Goal: Information Seeking & Learning: Understand process/instructions

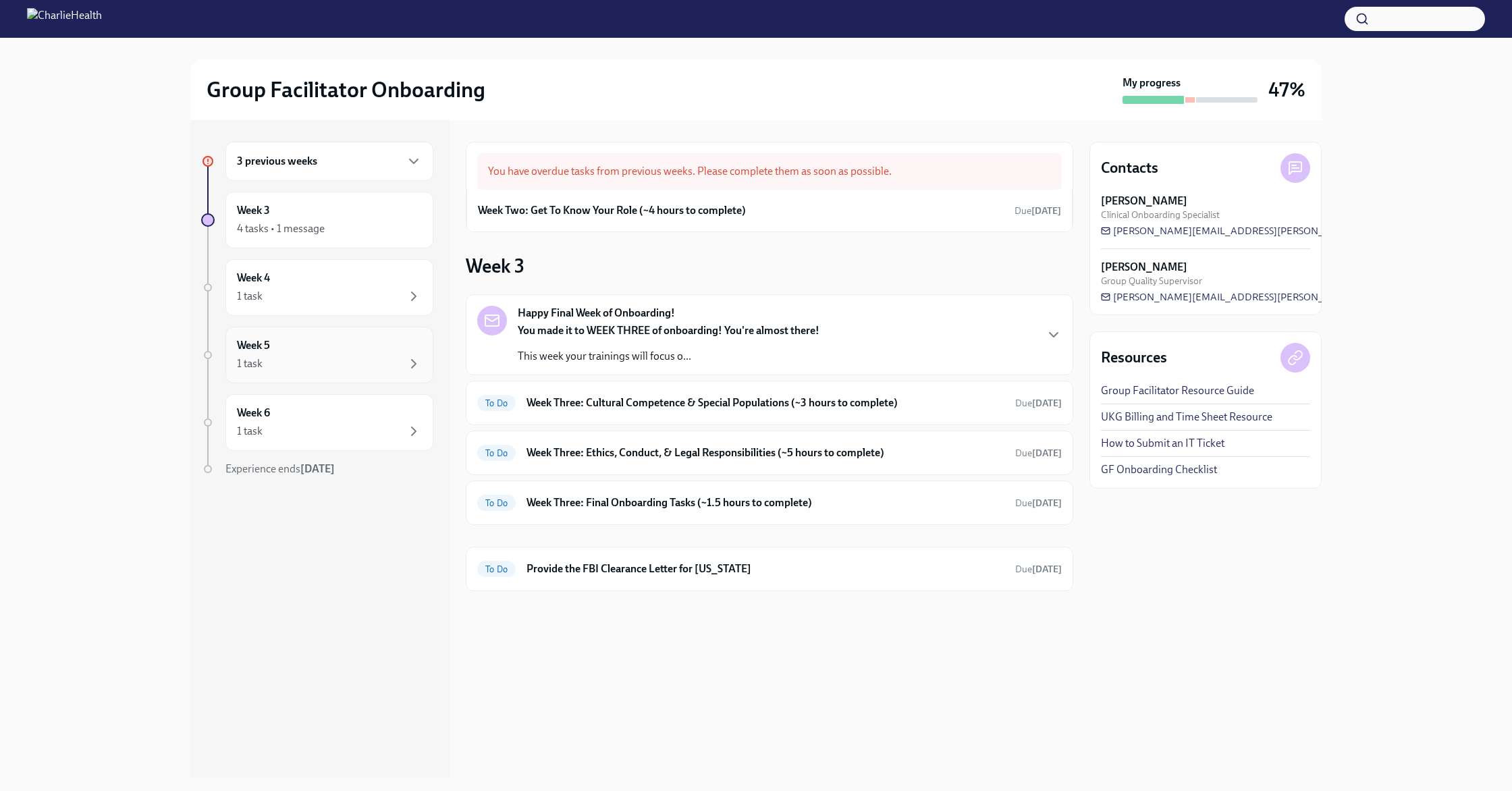
click at [314, 354] on div "Week 5 1 task" at bounding box center [329, 355] width 185 height 34
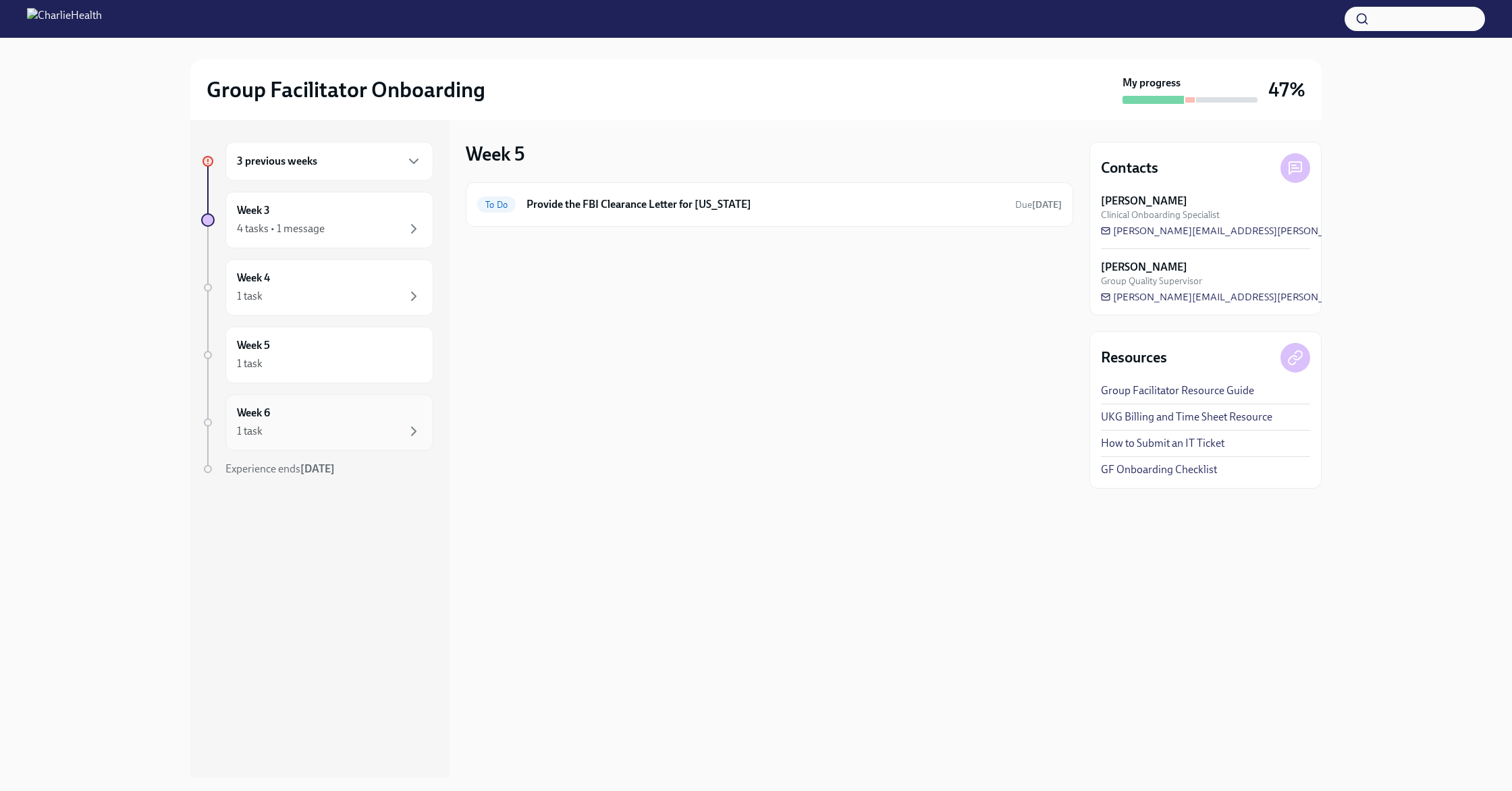
click at [309, 423] on div "1 task" at bounding box center [329, 431] width 185 height 16
click at [314, 341] on div "Week 5 1 task" at bounding box center [329, 355] width 185 height 34
click at [314, 302] on div "1 task" at bounding box center [329, 296] width 185 height 16
click at [323, 228] on div "4 tasks • 1 message" at bounding box center [280, 228] width 88 height 15
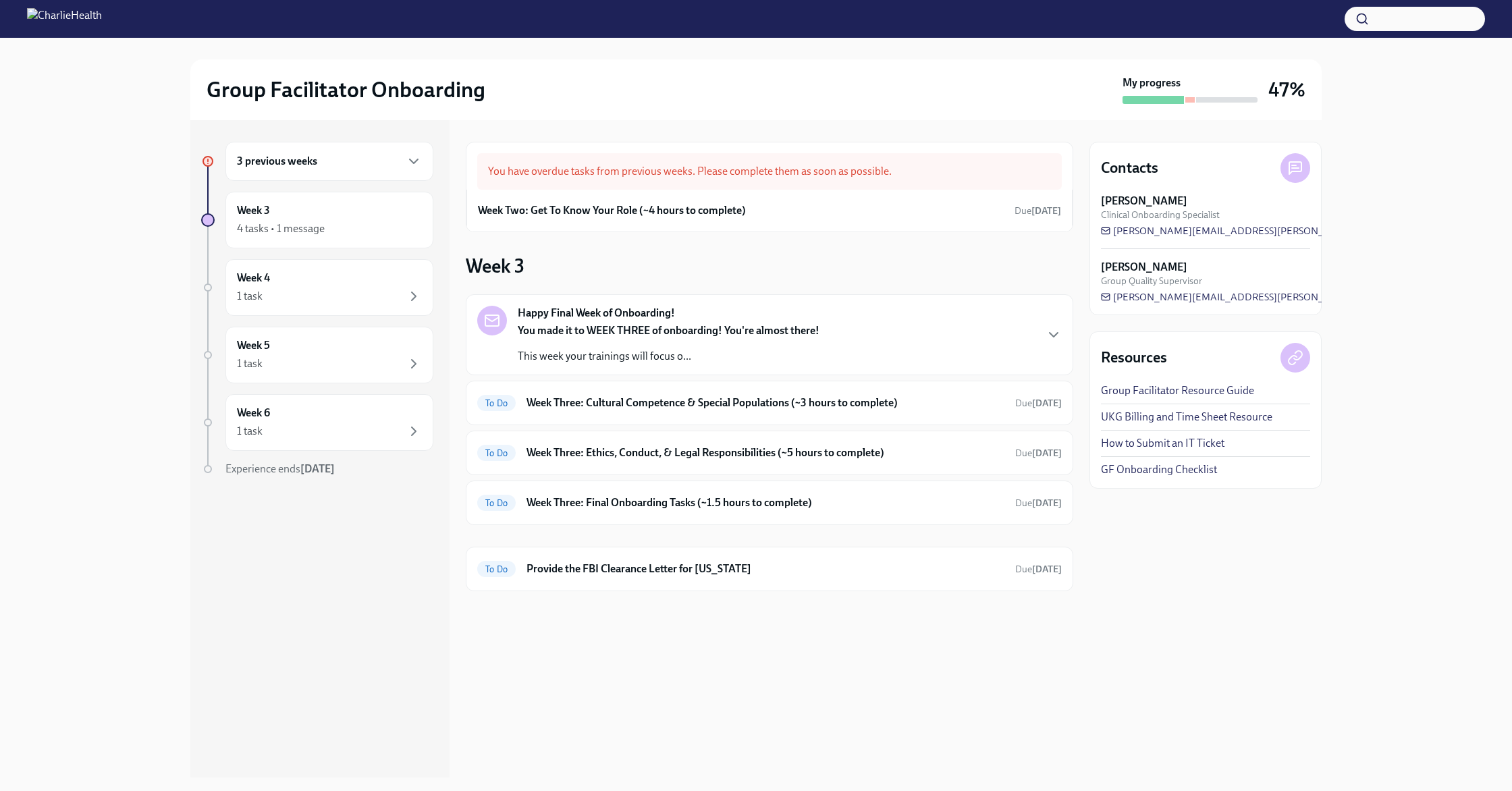
click at [642, 343] on div "You made it to WEEK THREE of onboarding! You're almost there! This week your tr…" at bounding box center [668, 343] width 302 height 40
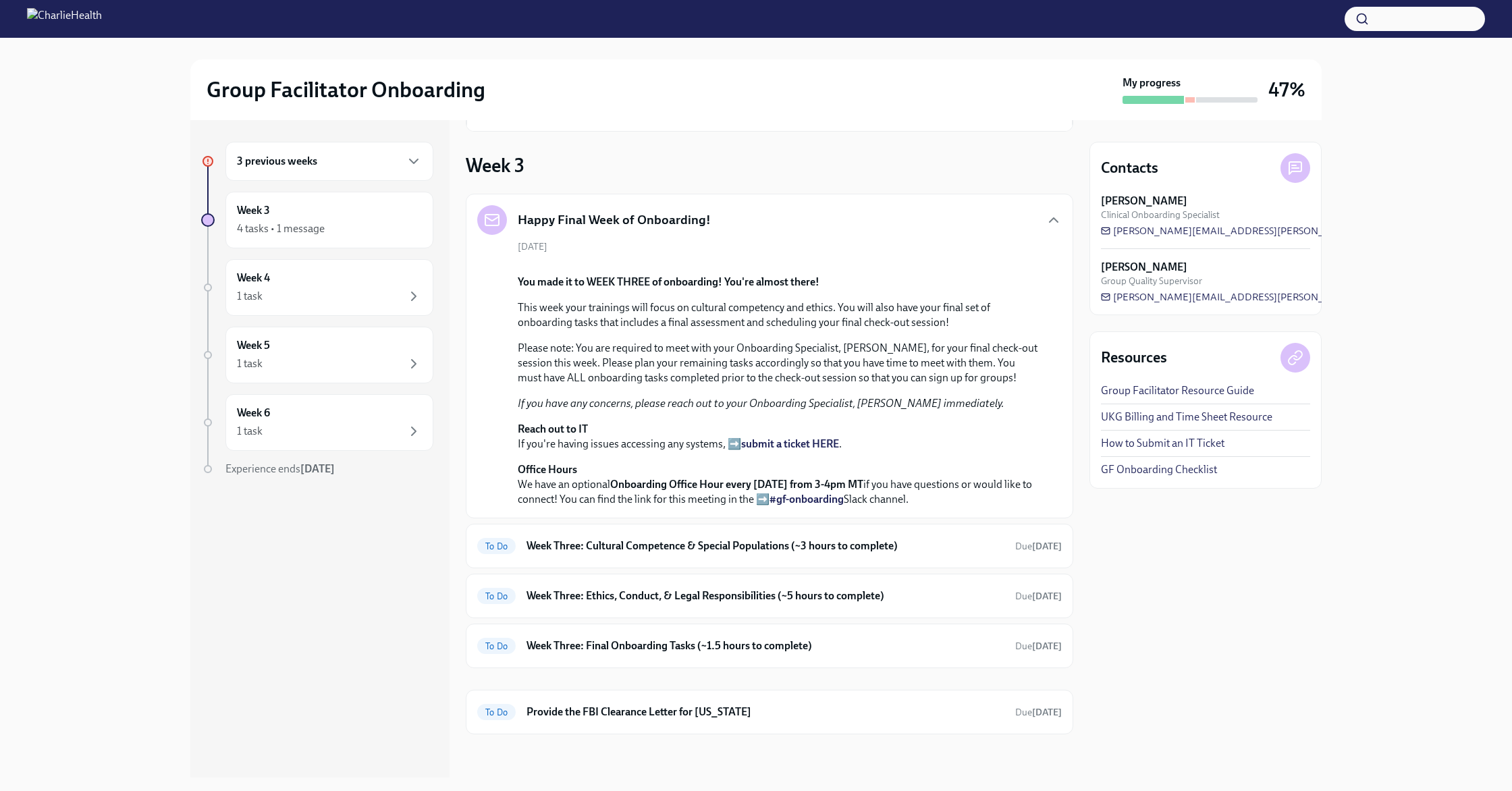
scroll to position [394, 0]
click at [631, 547] on h6 "Week Three: Cultural Competence & Special Populations (~3 hours to complete)" at bounding box center [765, 546] width 478 height 15
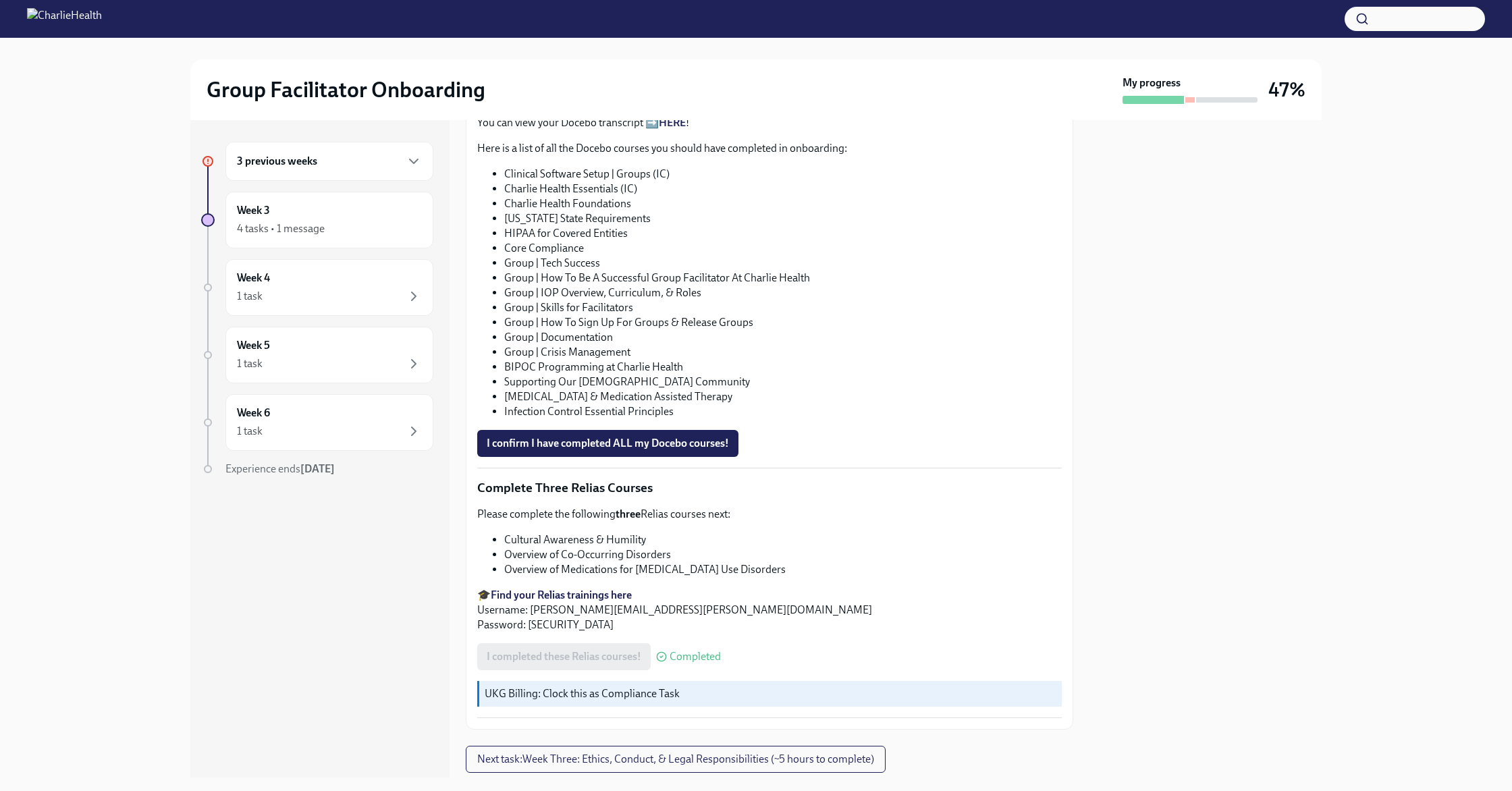
scroll to position [853, 0]
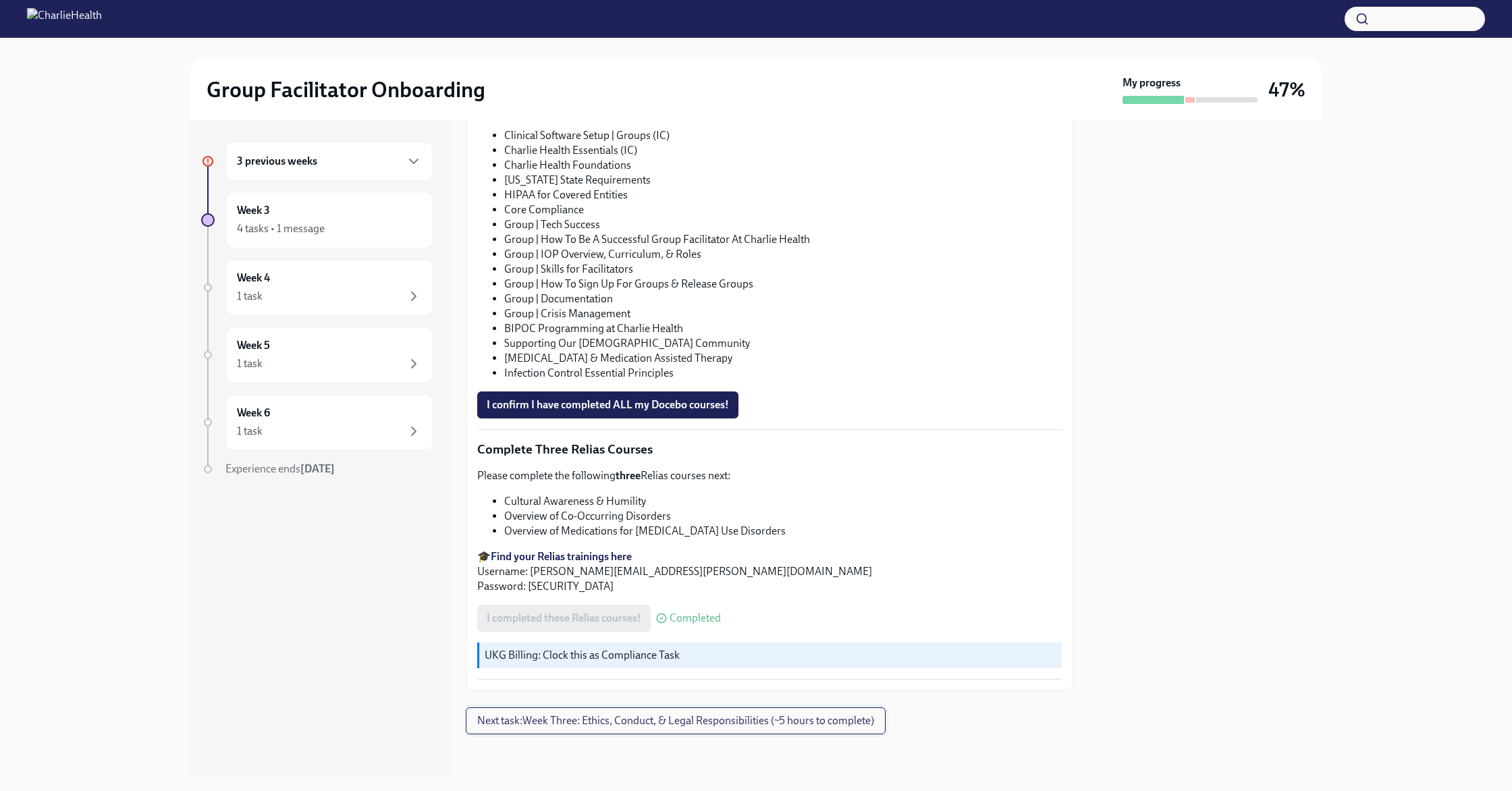
click at [703, 721] on span "Next task : Week Three: Ethics, Conduct, & Legal Responsibilities (~5 hours to …" at bounding box center [676, 720] width 397 height 13
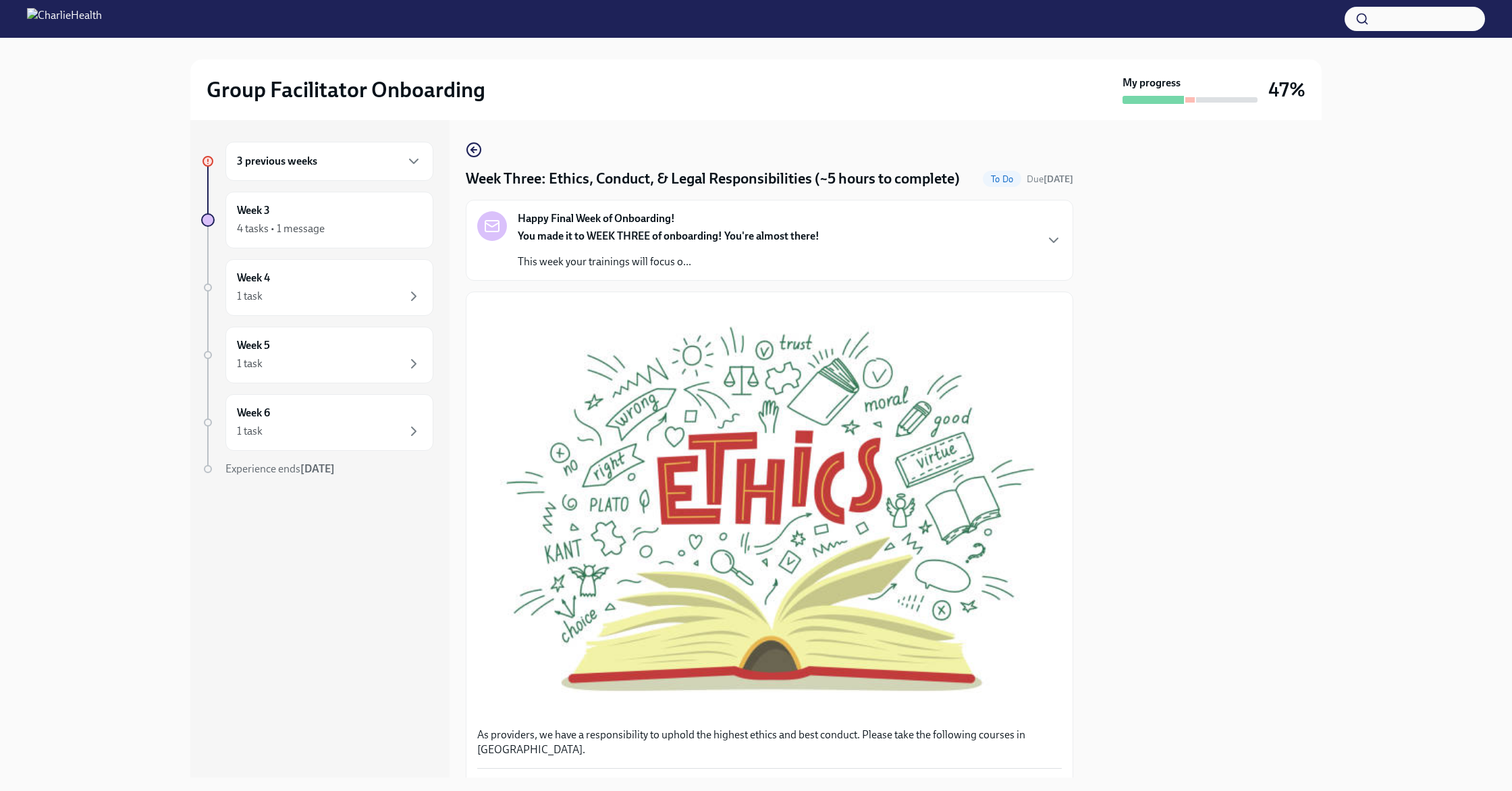
click at [809, 266] on p "This week your trainings will focus o..." at bounding box center [668, 261] width 302 height 15
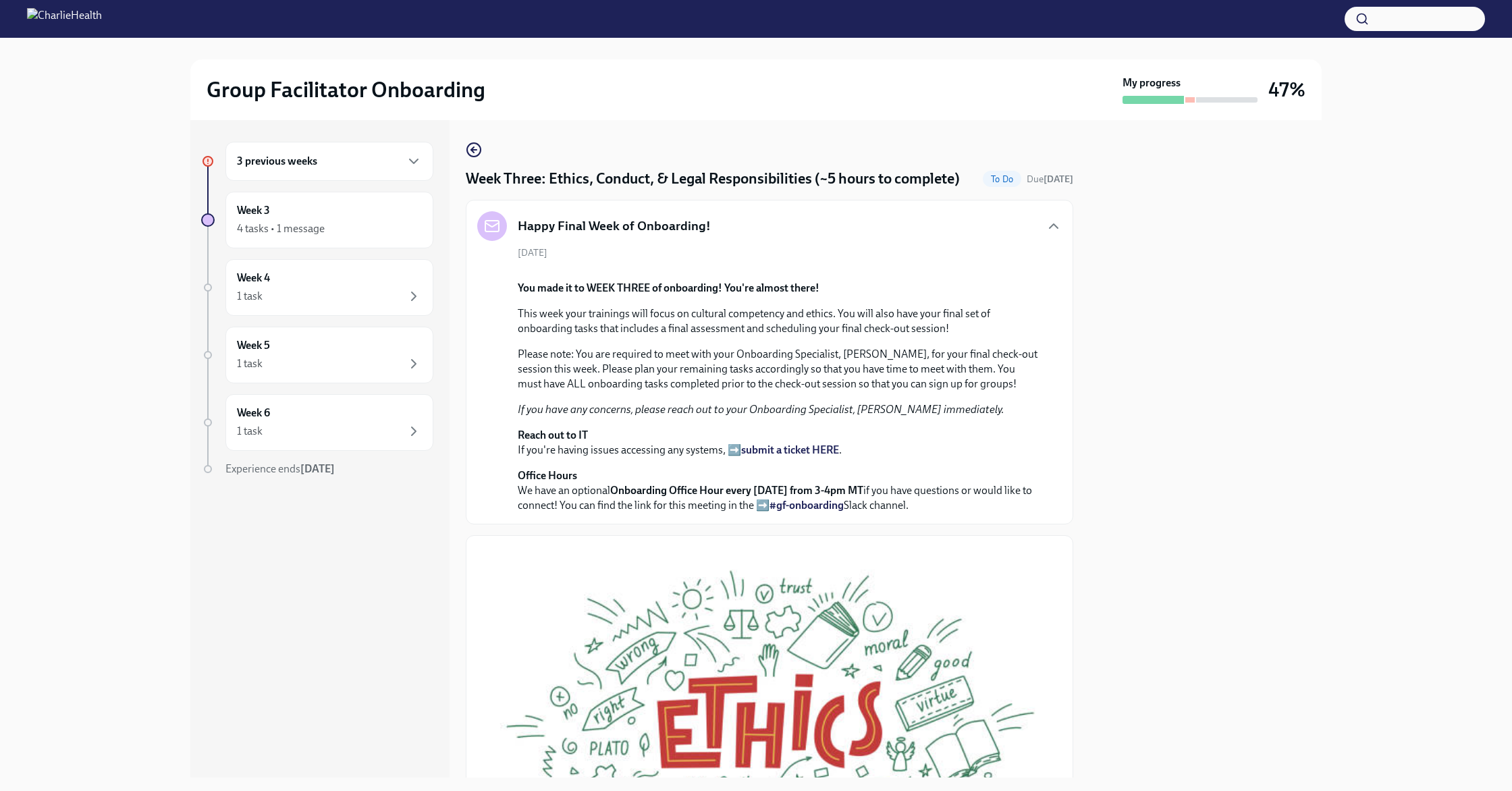
scroll to position [11, 0]
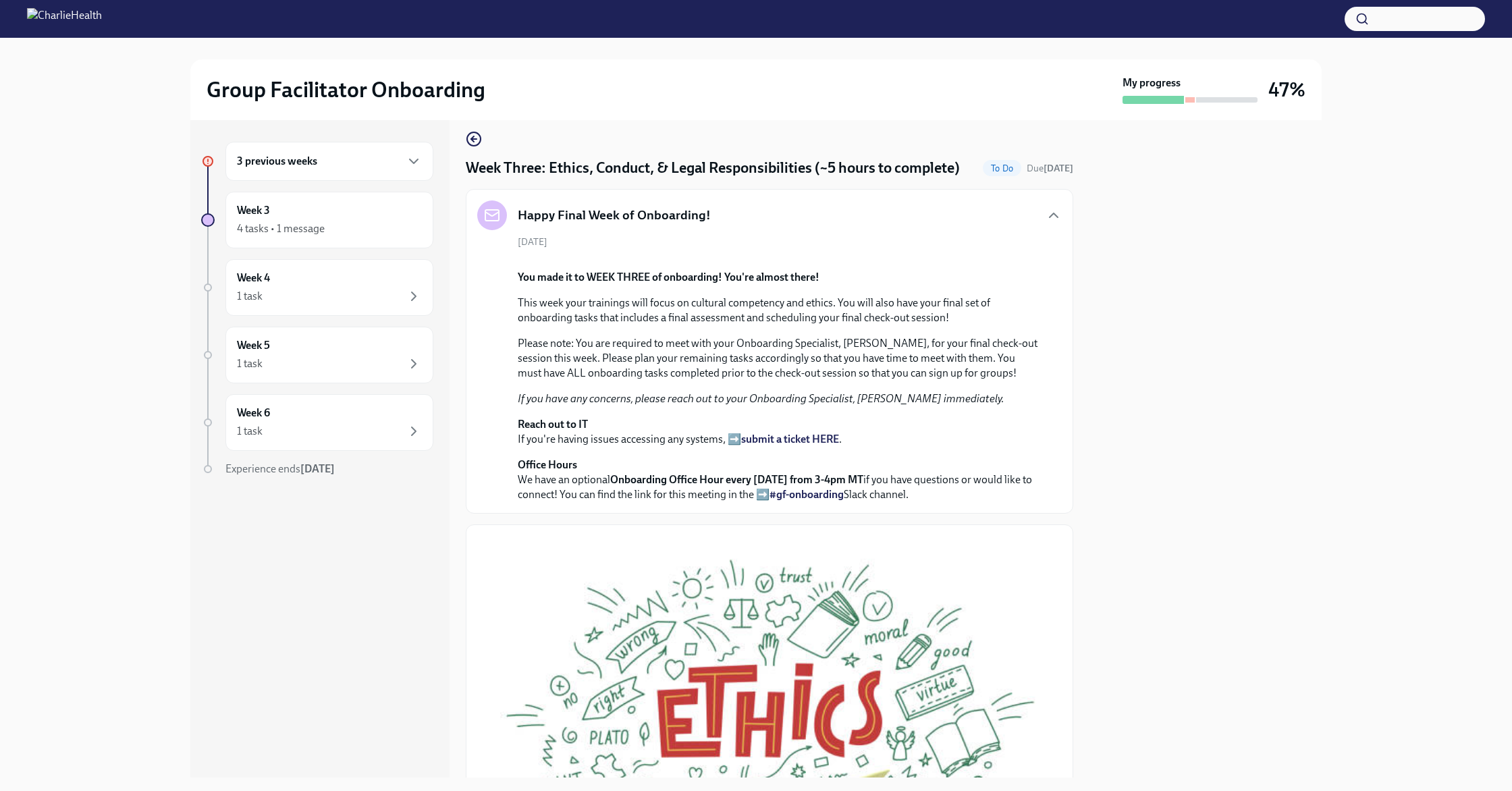
click at [694, 195] on div "Happy Final Week of Onboarding! [DATE] You made it to WEEK THREE of onboarding!…" at bounding box center [769, 352] width 607 height 325
click at [690, 209] on h5 "Happy Final Week of Onboarding!" at bounding box center [614, 215] width 193 height 18
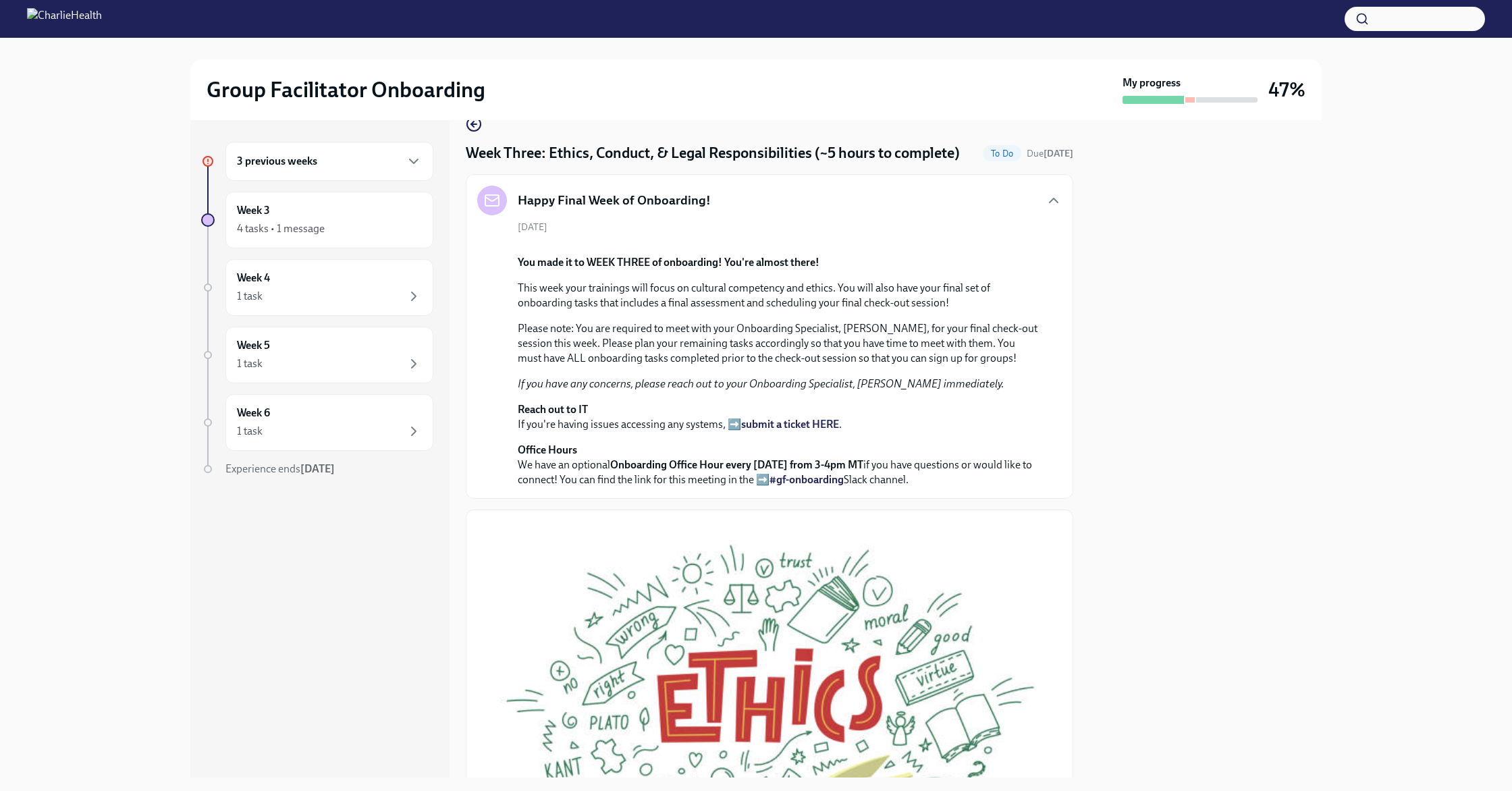
click at [679, 160] on h4 "Week Three: Ethics, Conduct, & Legal Responsibilities (~5 hours to complete)" at bounding box center [713, 153] width 494 height 20
click at [469, 124] on icon "button" at bounding box center [473, 122] width 16 height 16
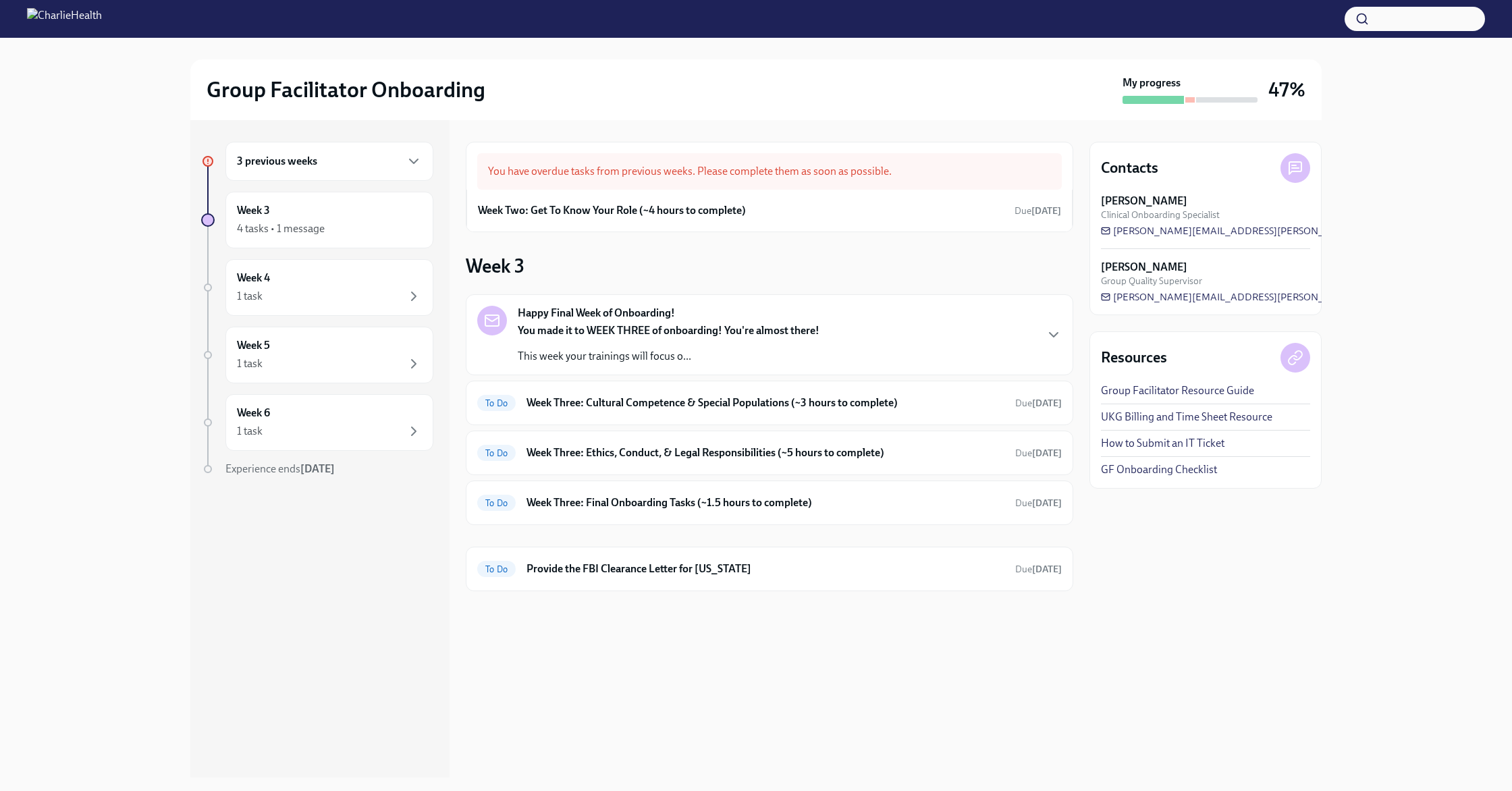
click at [595, 328] on strong "You made it to WEEK THREE of onboarding! You're almost there!" at bounding box center [668, 331] width 302 height 13
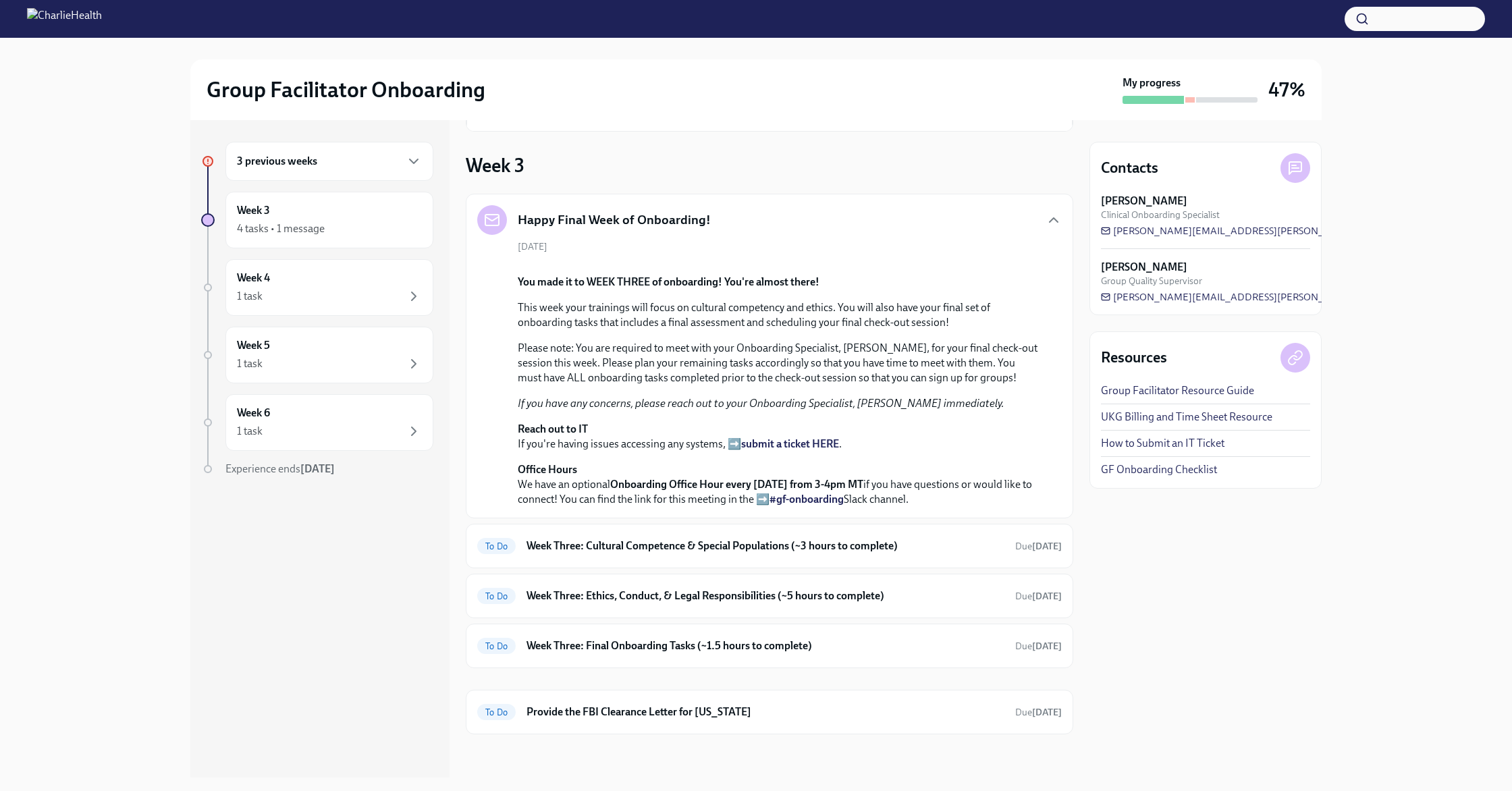
scroll to position [357, 0]
click at [751, 554] on h6 "Week Three: Cultural Competence & Special Populations (~3 hours to complete)" at bounding box center [765, 546] width 478 height 15
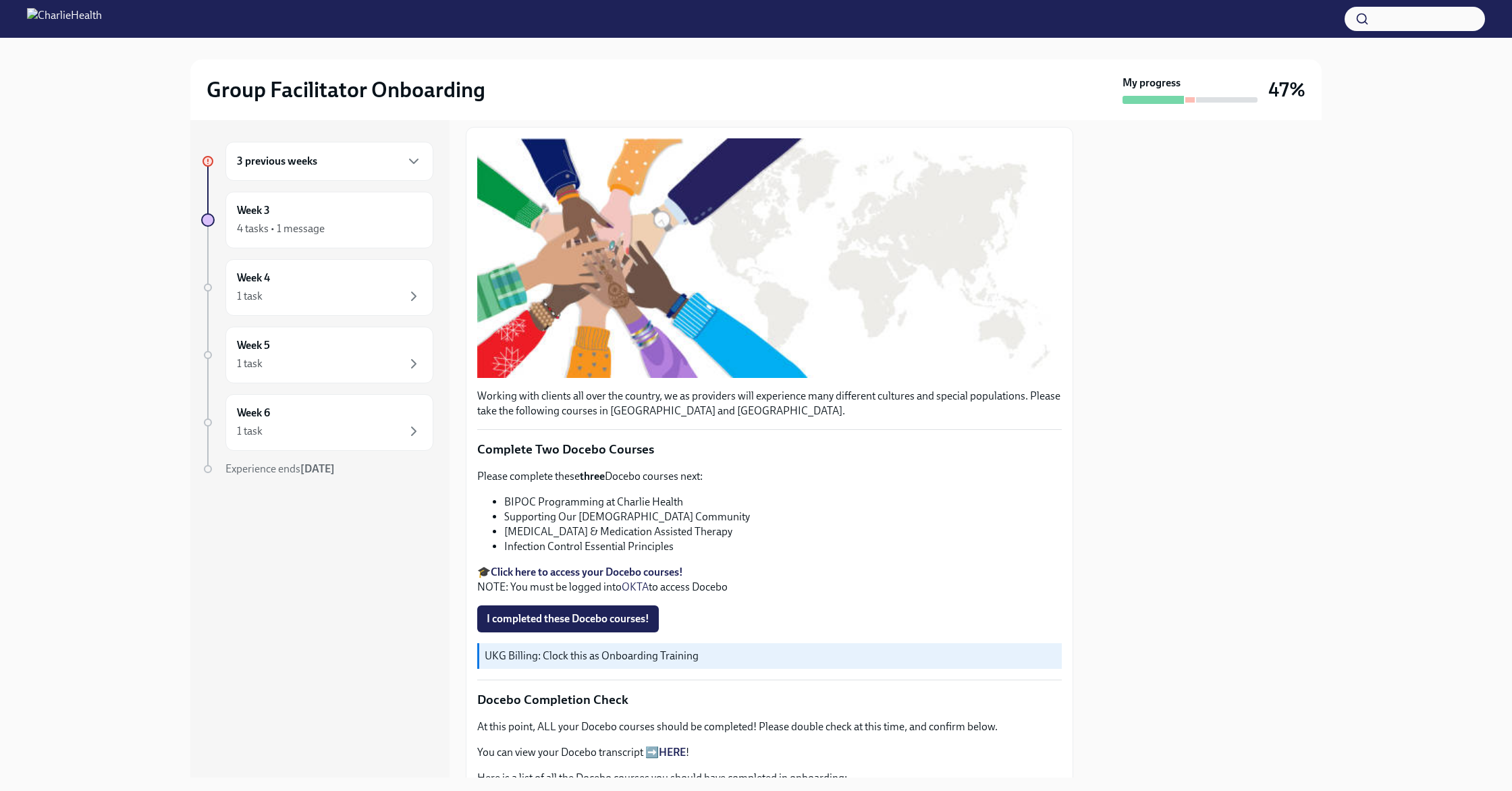
scroll to position [160, 0]
